Goal: Navigation & Orientation: Find specific page/section

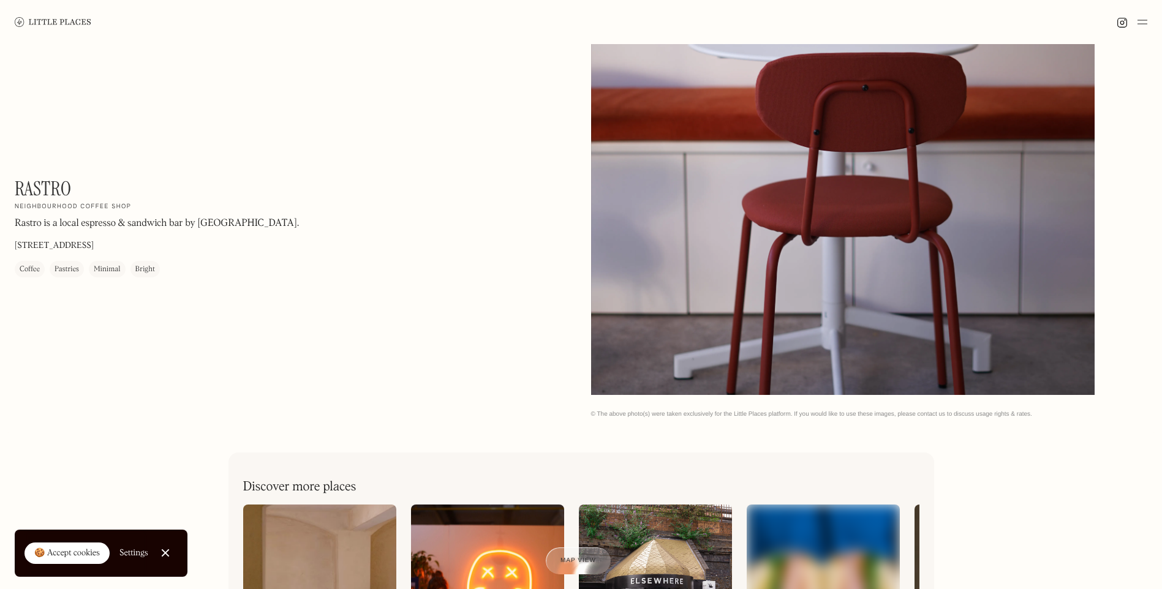
scroll to position [306, 0]
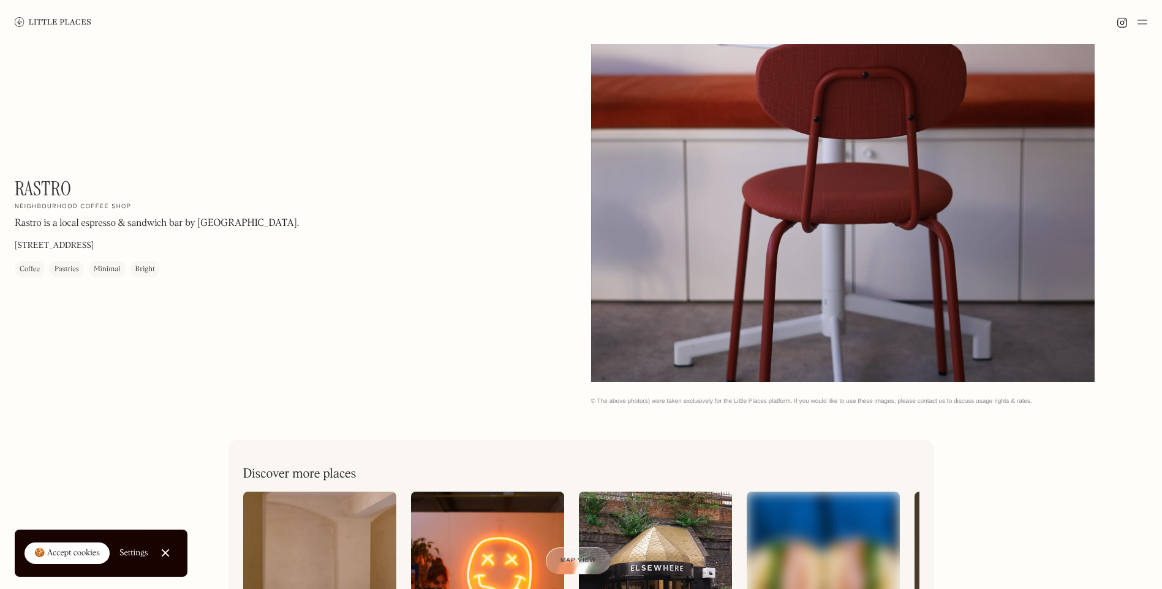
click at [62, 556] on div "🍪 Accept cookies" at bounding box center [67, 554] width 66 height 12
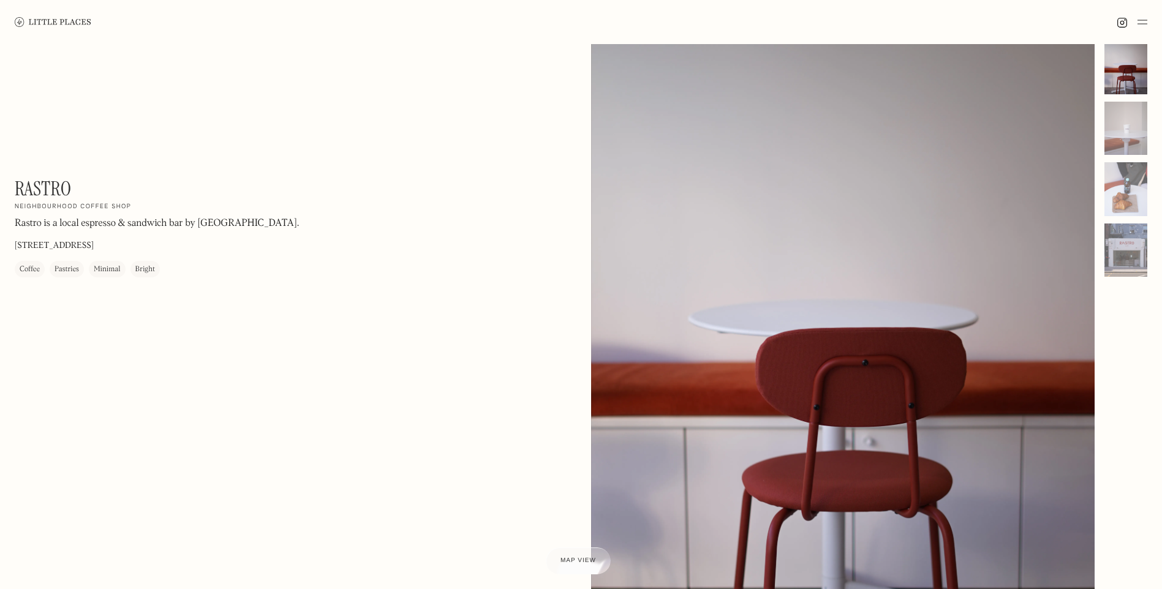
scroll to position [0, 0]
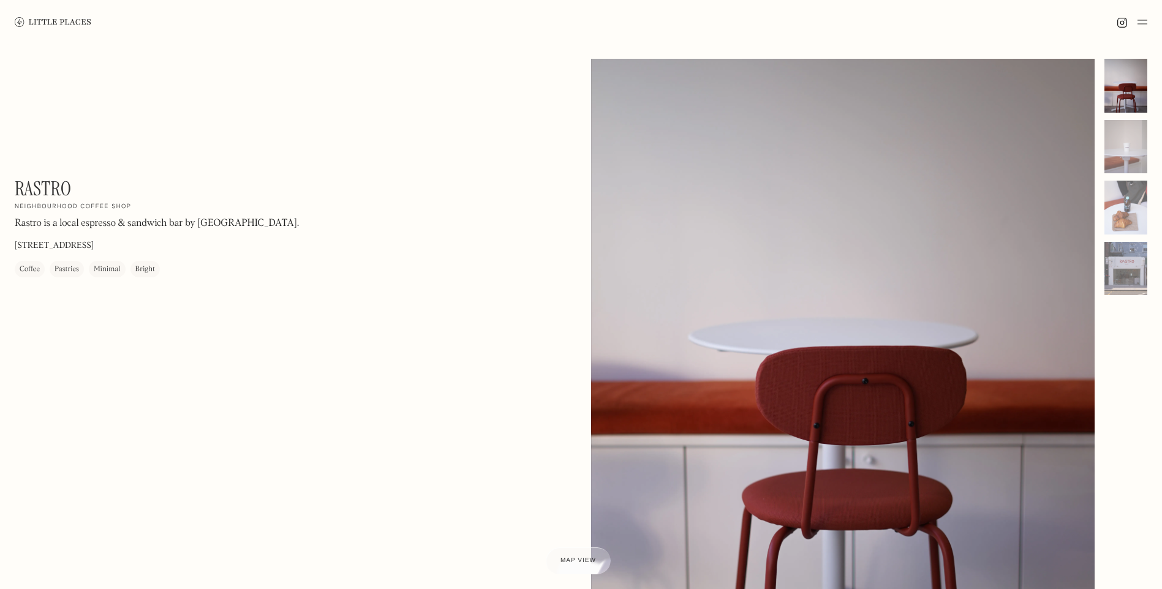
click at [1143, 21] on img at bounding box center [1142, 22] width 10 height 15
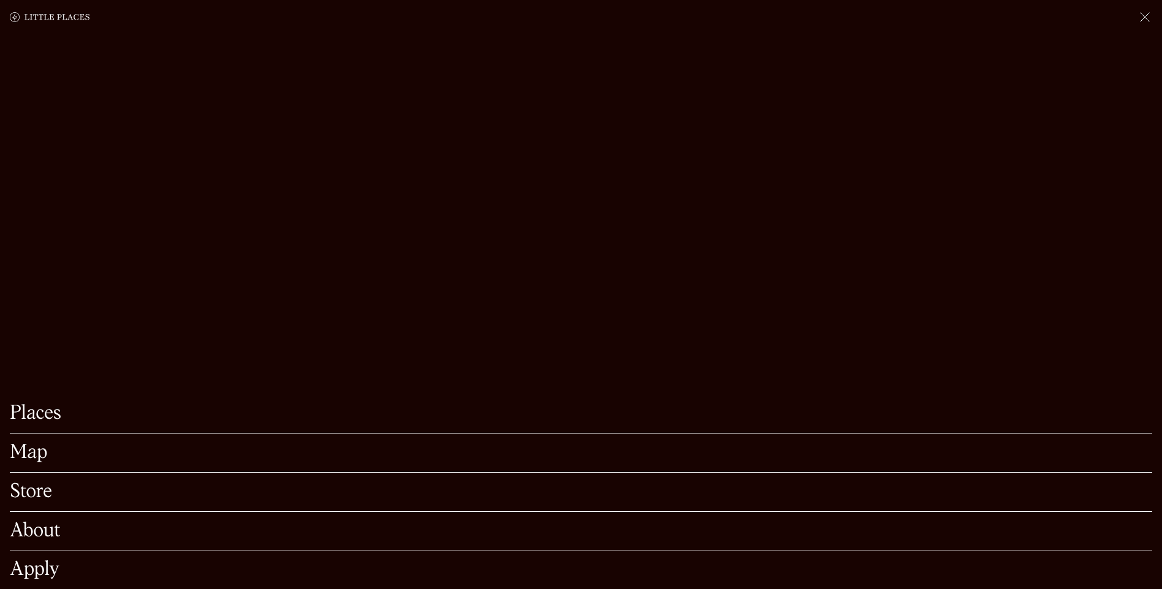
scroll to position [184, 0]
click at [57, 404] on link "Places" at bounding box center [581, 413] width 1142 height 19
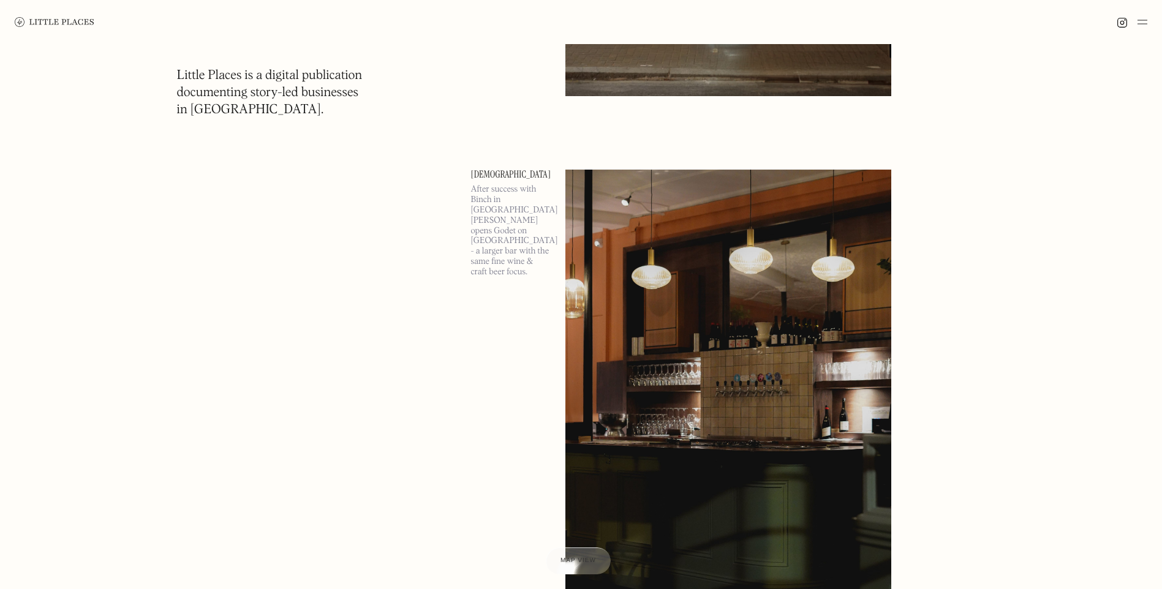
scroll to position [25079, 0]
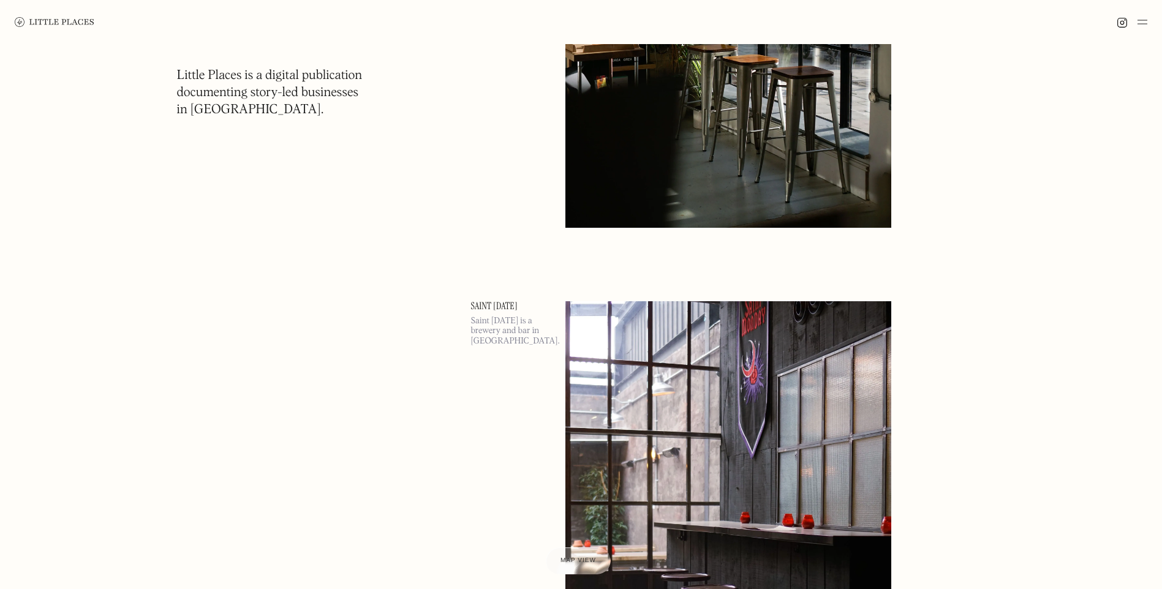
scroll to position [53180, 0]
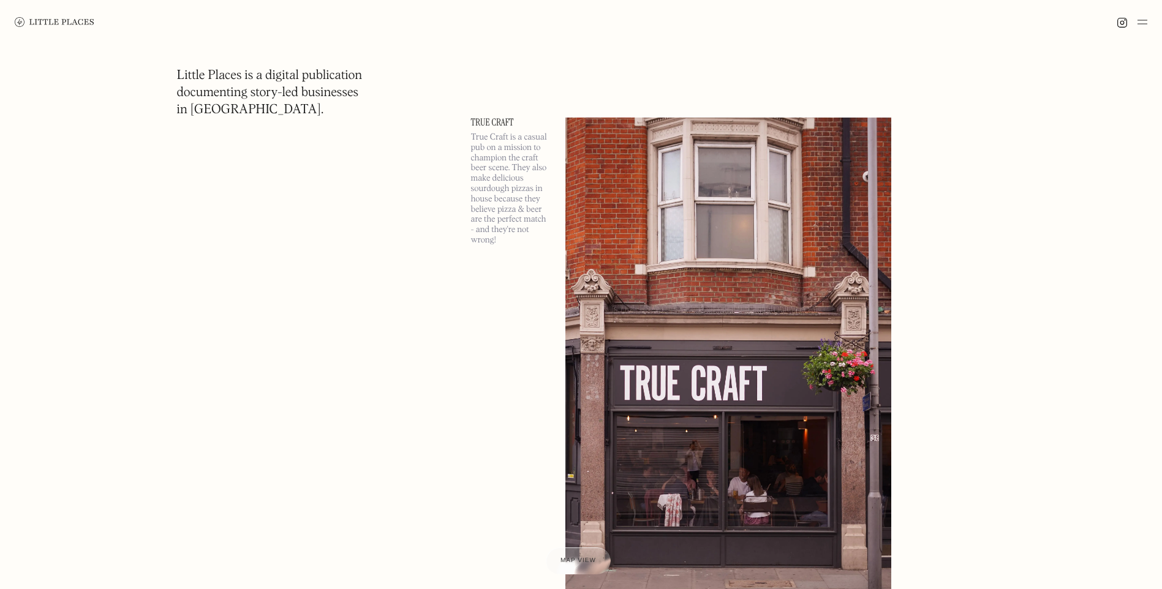
scroll to position [67170, 0]
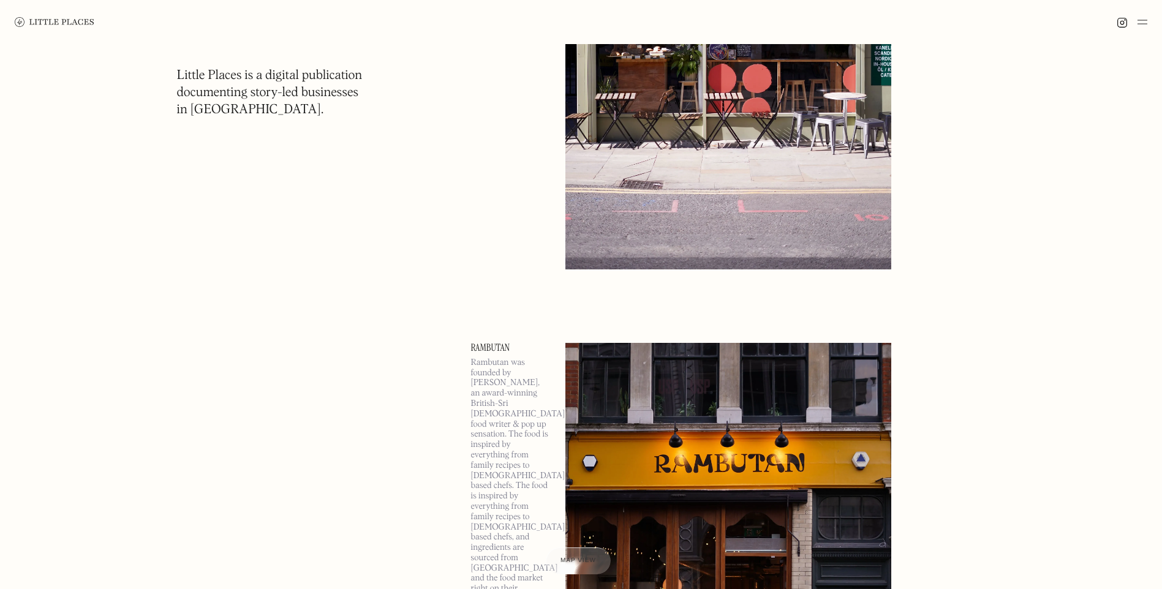
scroll to position [67923, 0]
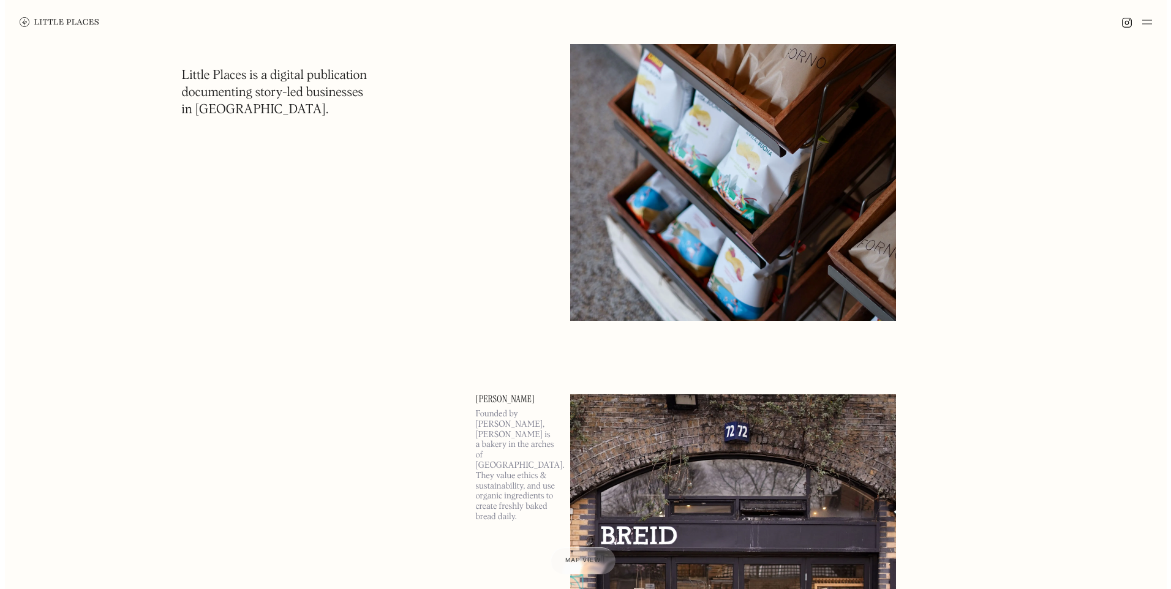
scroll to position [83300, 0]
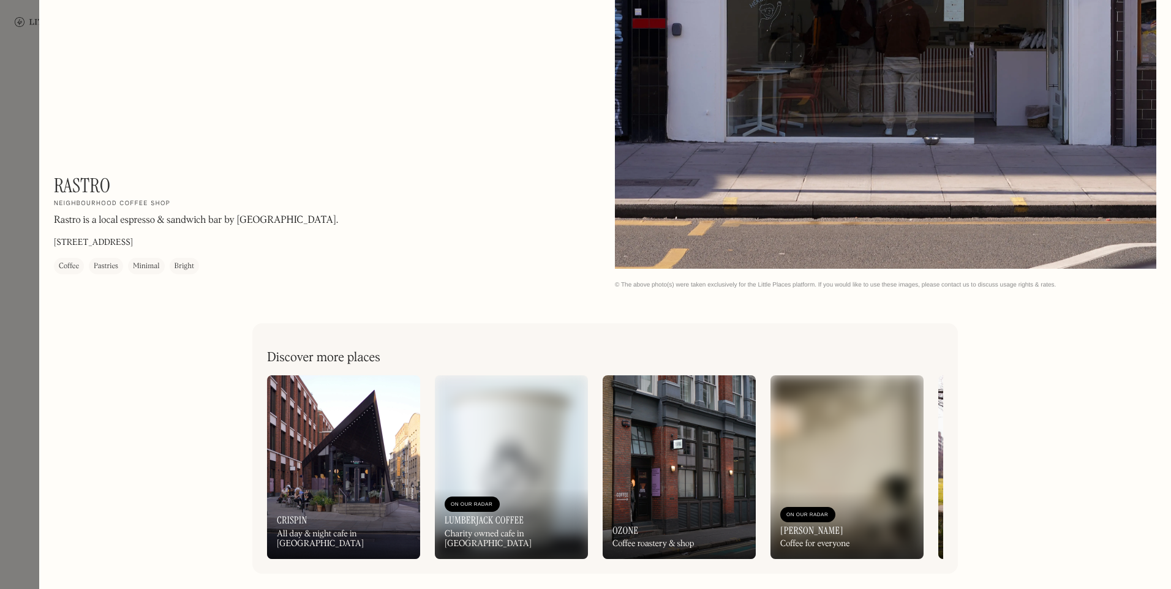
scroll to position [2176, 0]
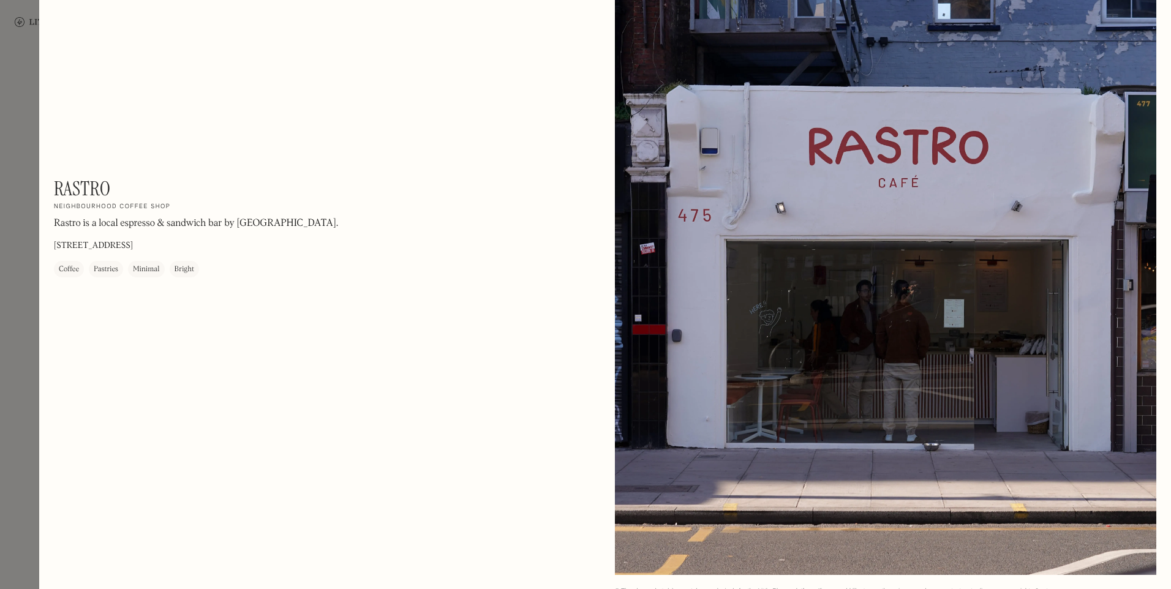
click at [69, 261] on div "Coffee" at bounding box center [69, 269] width 30 height 17
click at [69, 265] on div "Coffee" at bounding box center [69, 269] width 20 height 12
drag, startPoint x: 69, startPoint y: 265, endPoint x: 102, endPoint y: 271, distance: 33.0
click at [99, 272] on div "Pastries" at bounding box center [106, 269] width 24 height 12
click at [145, 271] on div "Minimal" at bounding box center [146, 269] width 27 height 12
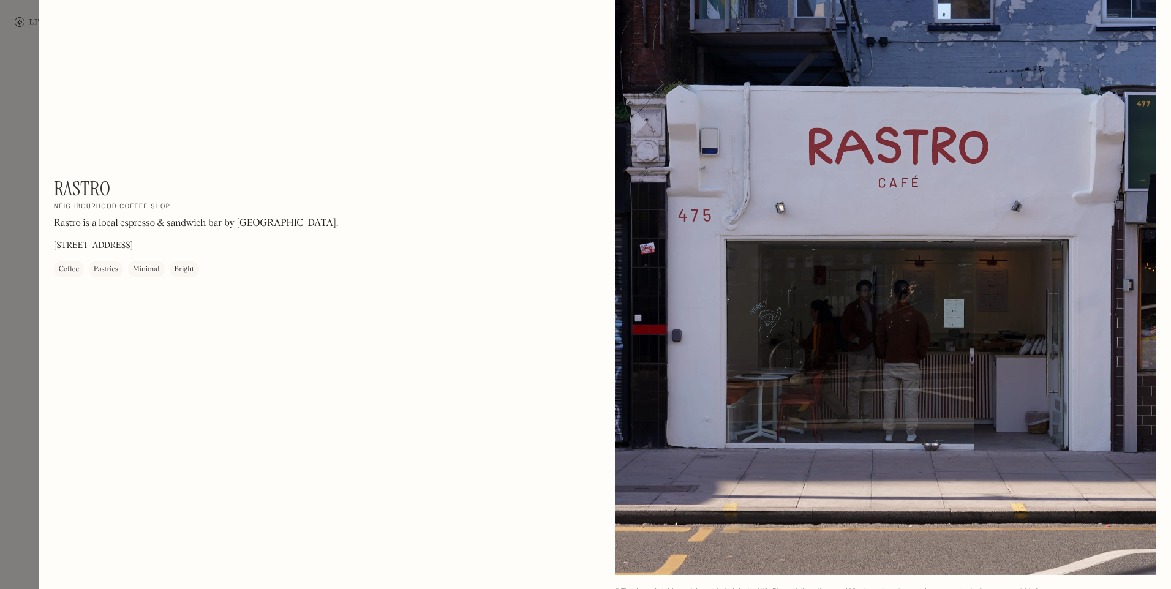
drag, startPoint x: 145, startPoint y: 271, endPoint x: 191, endPoint y: 268, distance: 46.0
click at [191, 268] on div "Bright" at bounding box center [185, 269] width 20 height 12
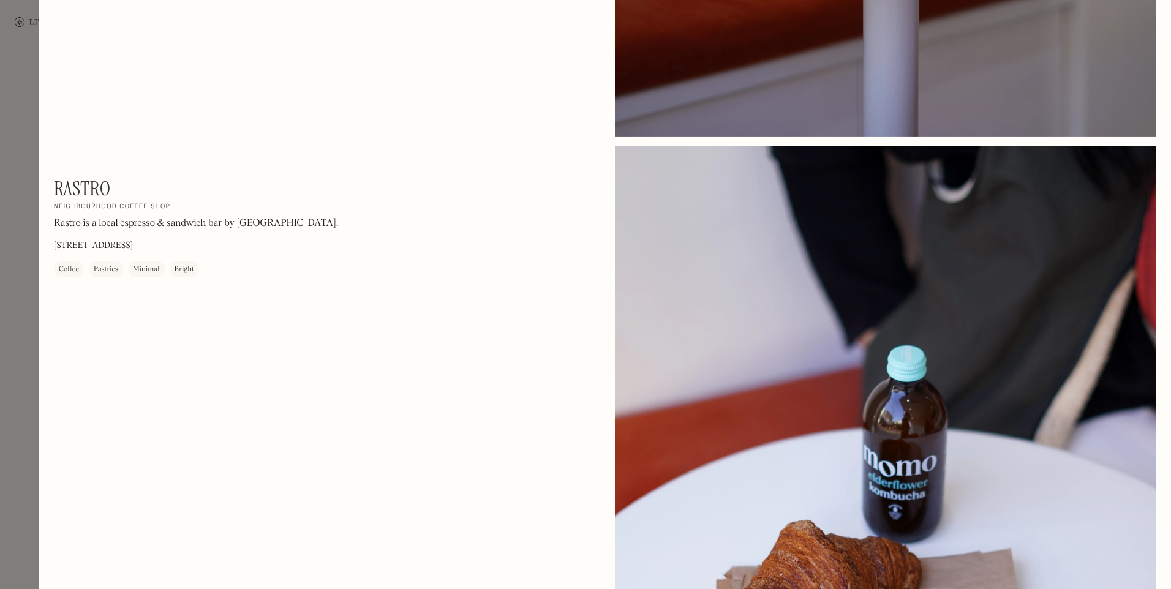
scroll to position [1196, 0]
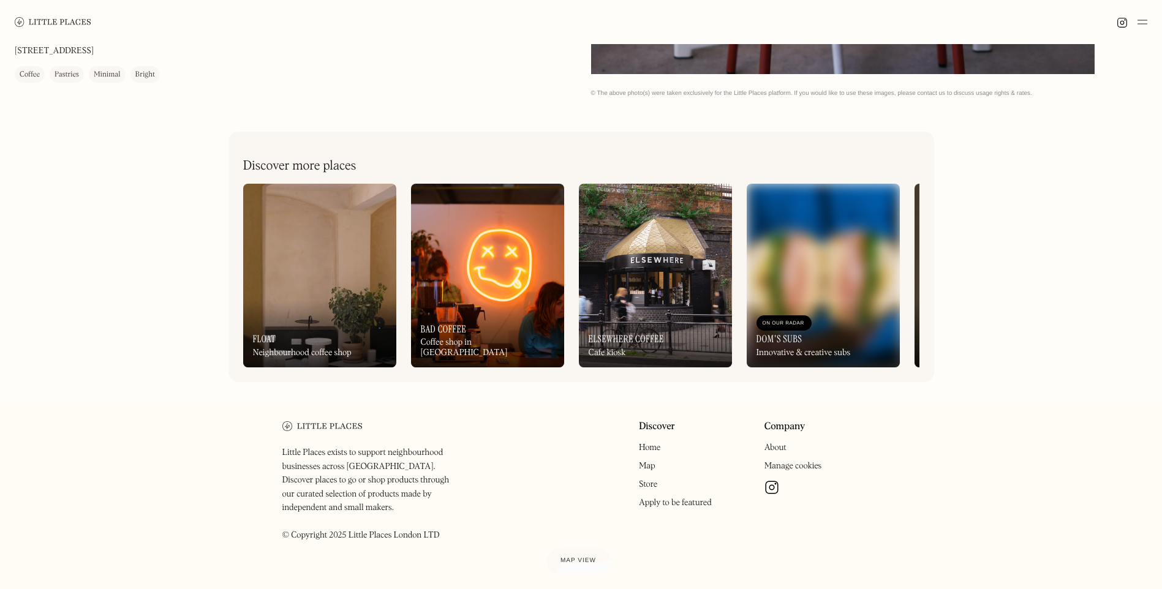
scroll to position [630, 0]
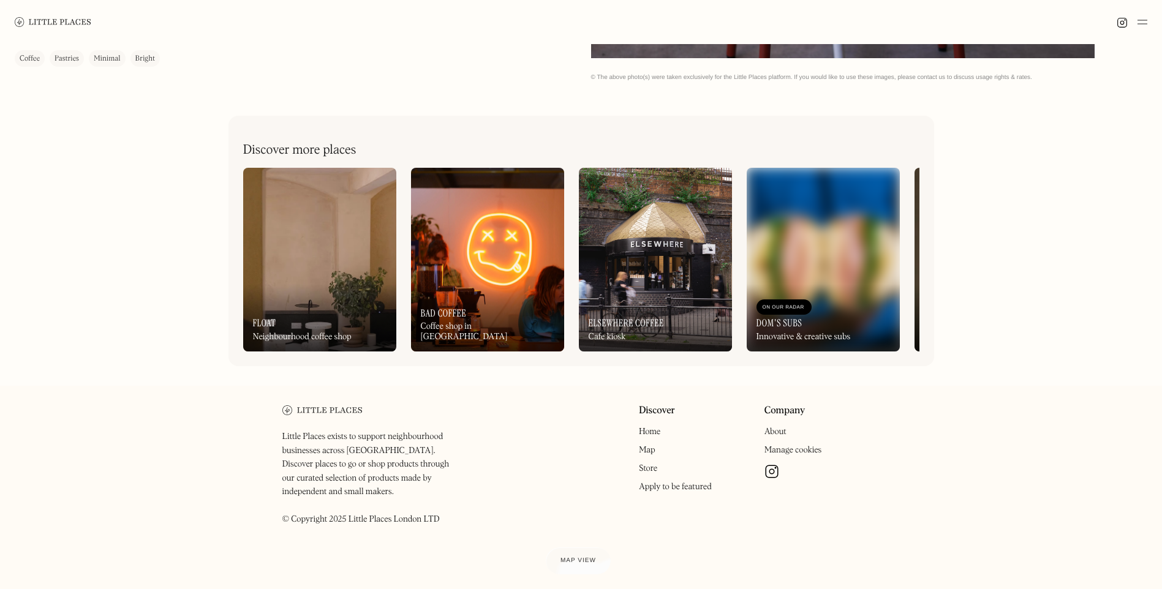
click at [648, 473] on link "Store" at bounding box center [648, 468] width 18 height 9
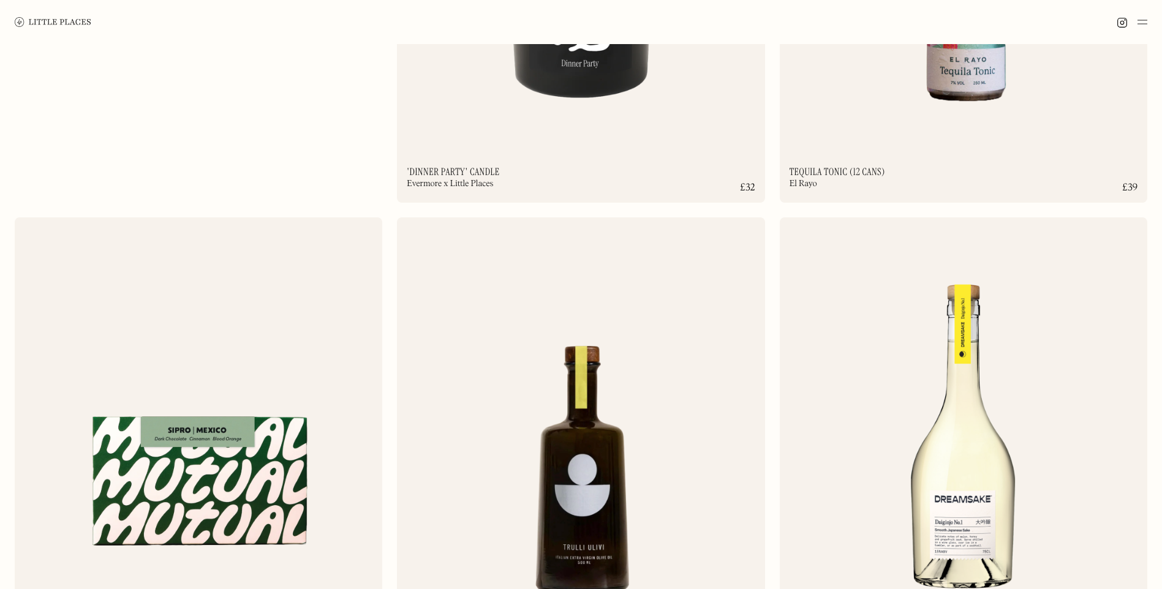
scroll to position [10, 0]
